Goal: Information Seeking & Learning: Learn about a topic

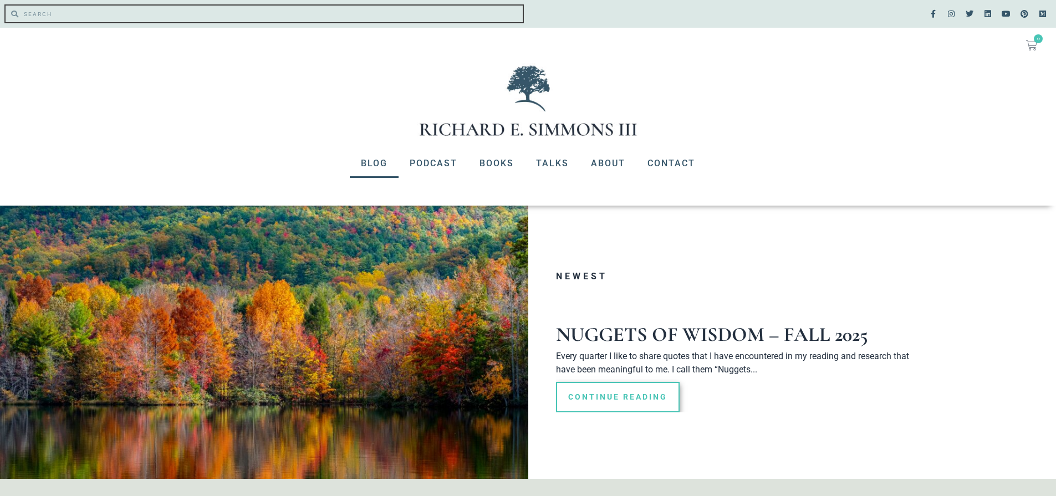
click at [216, 18] on input "Search" at bounding box center [270, 14] width 504 height 17
type input "[PERSON_NAME]"
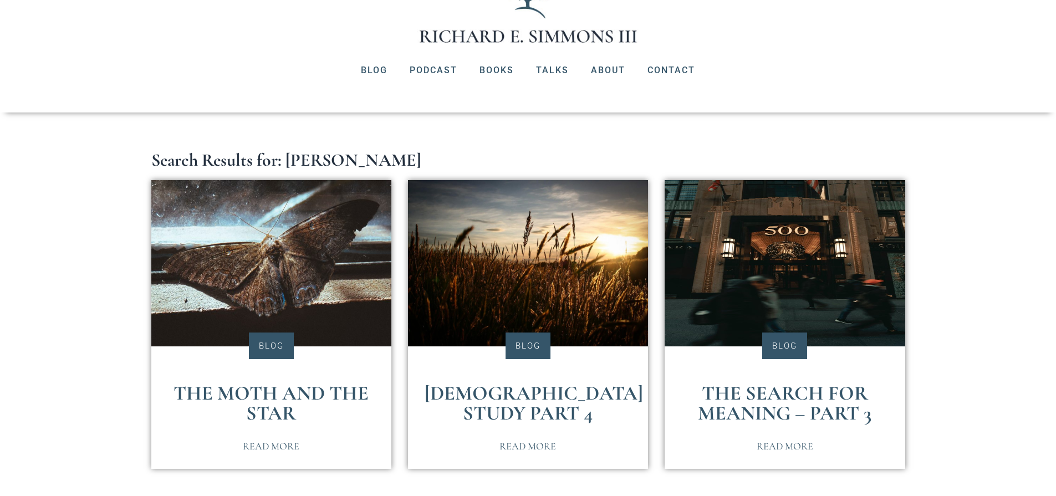
scroll to position [111, 0]
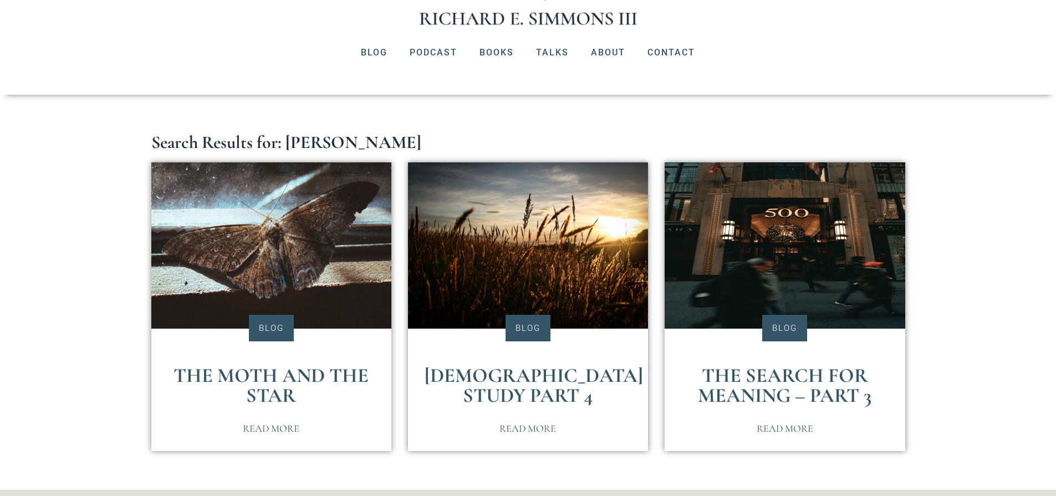
click at [272, 426] on span "Read More" at bounding box center [271, 428] width 57 height 10
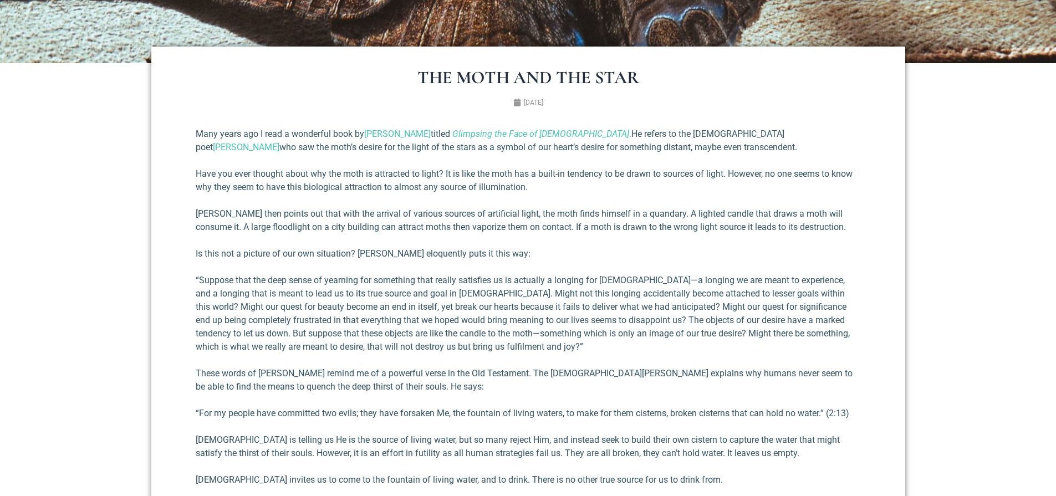
scroll to position [443, 0]
